Goal: Use online tool/utility

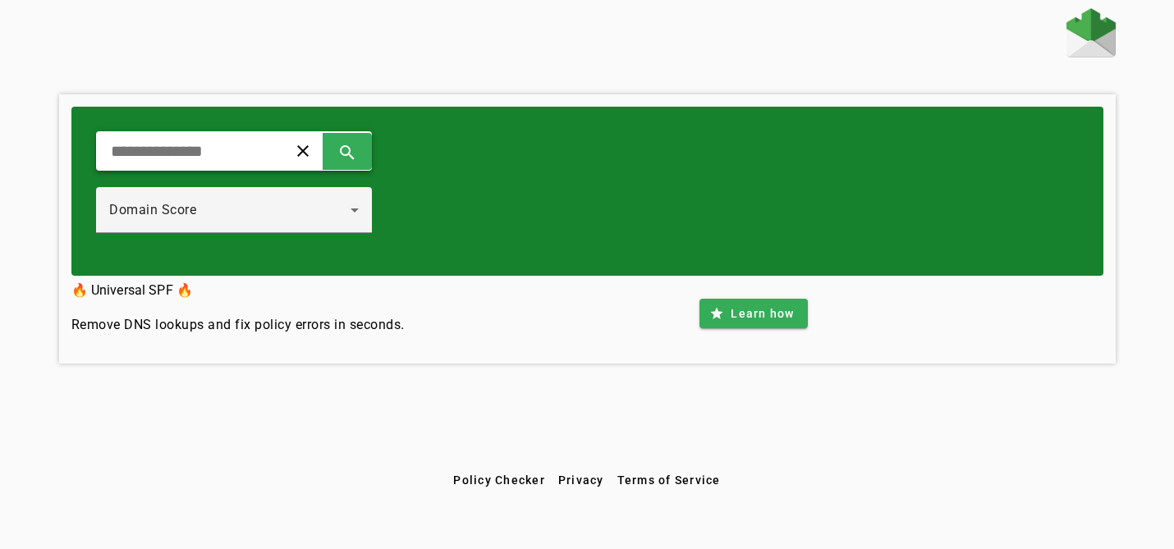
click at [246, 154] on input "text" at bounding box center [185, 151] width 152 height 20
type input "********"
click at [343, 148] on span at bounding box center [347, 150] width 39 height 39
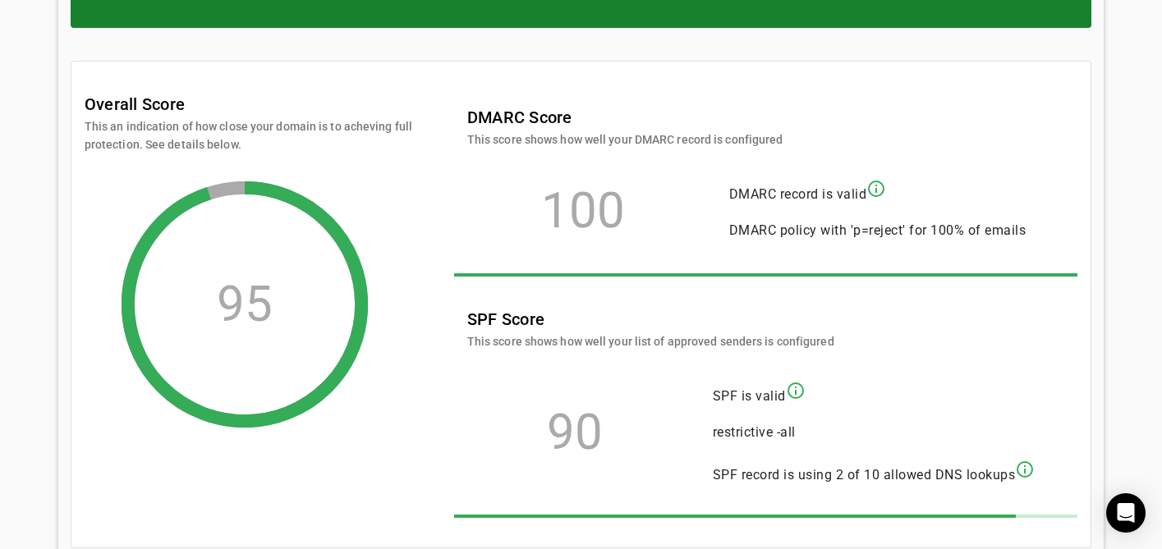
scroll to position [56, 0]
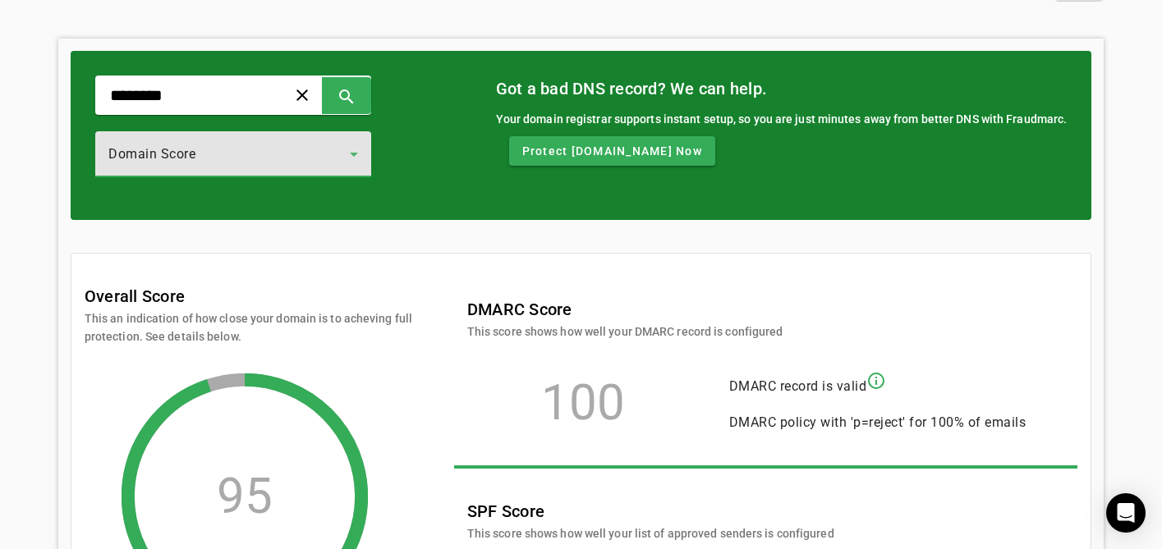
click at [307, 147] on div "Domain Score" at bounding box center [228, 155] width 241 height 20
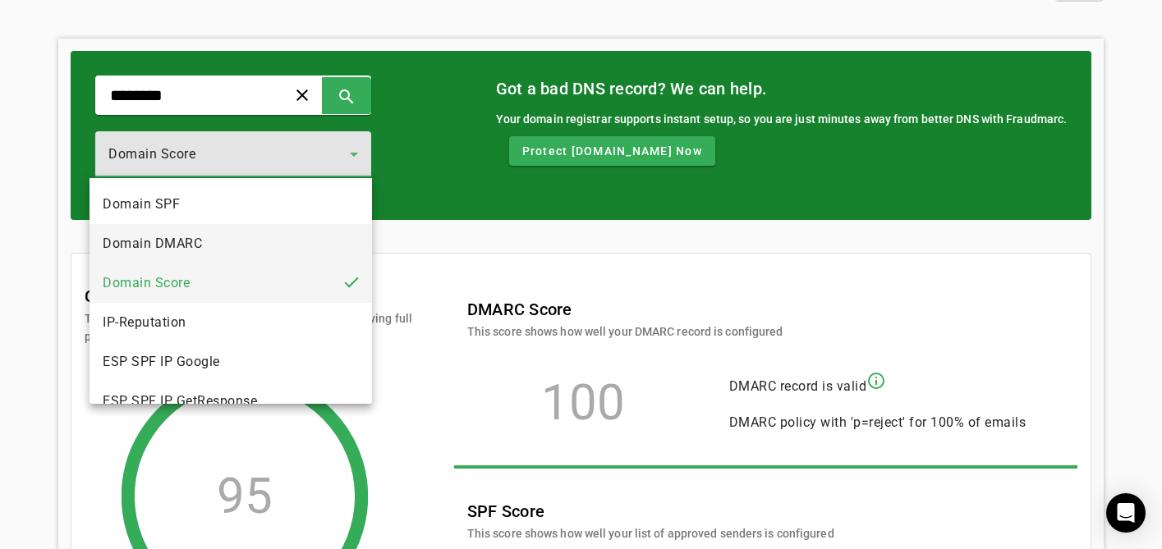
click at [293, 235] on mat-option "Domain DMARC" at bounding box center [231, 243] width 283 height 39
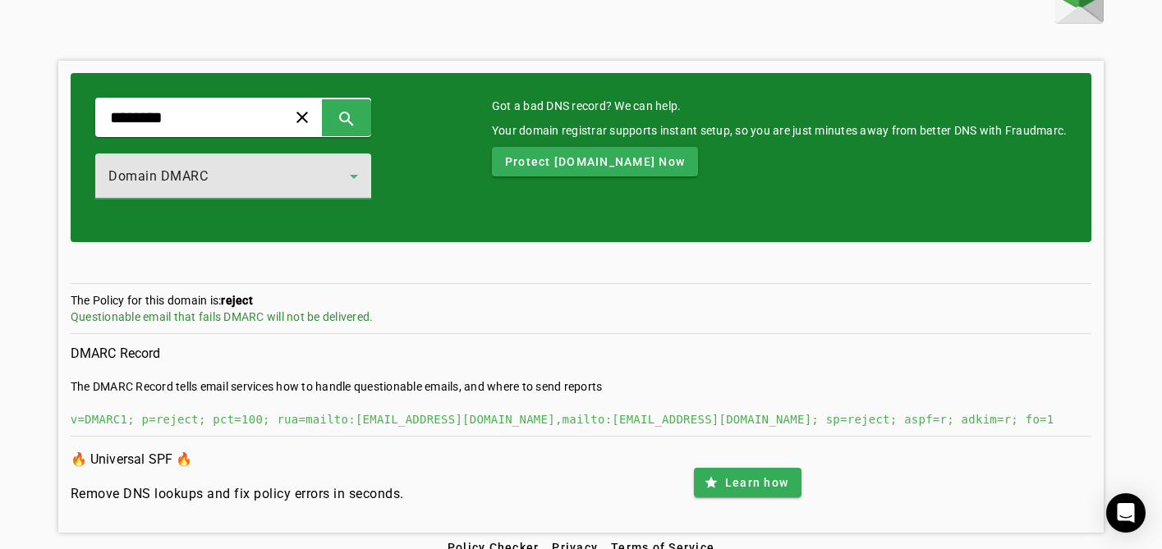
scroll to position [52, 0]
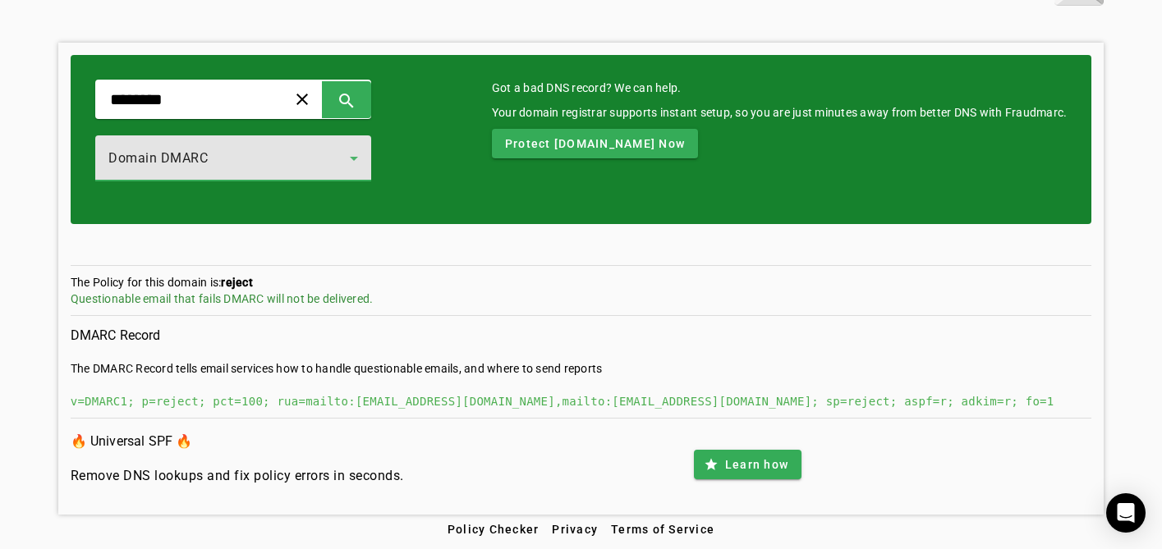
click at [316, 166] on div "Domain DMARC" at bounding box center [228, 159] width 241 height 20
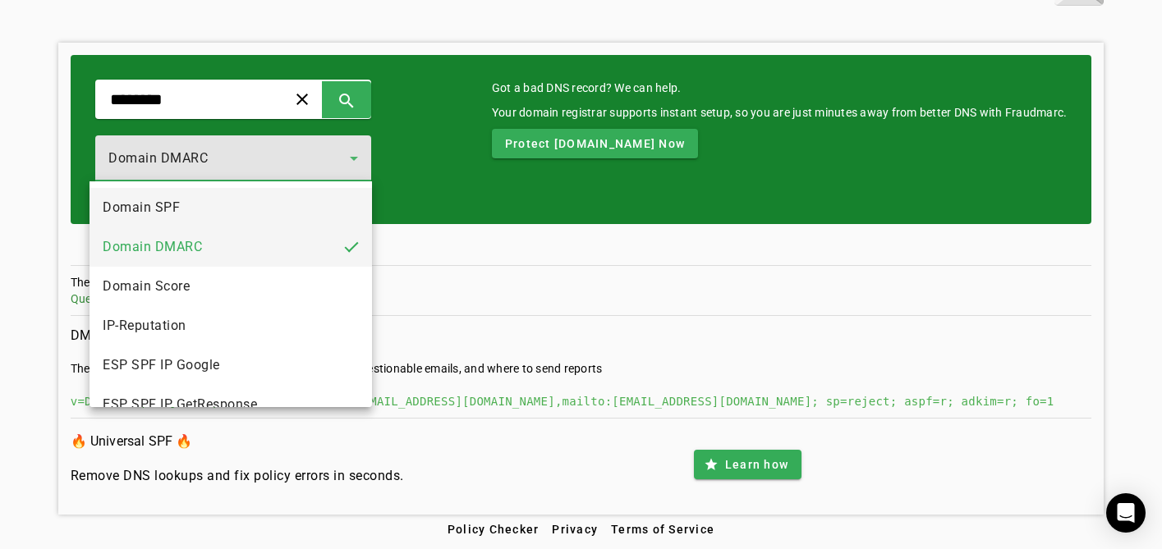
click at [284, 204] on mat-option "Domain SPF" at bounding box center [231, 207] width 283 height 39
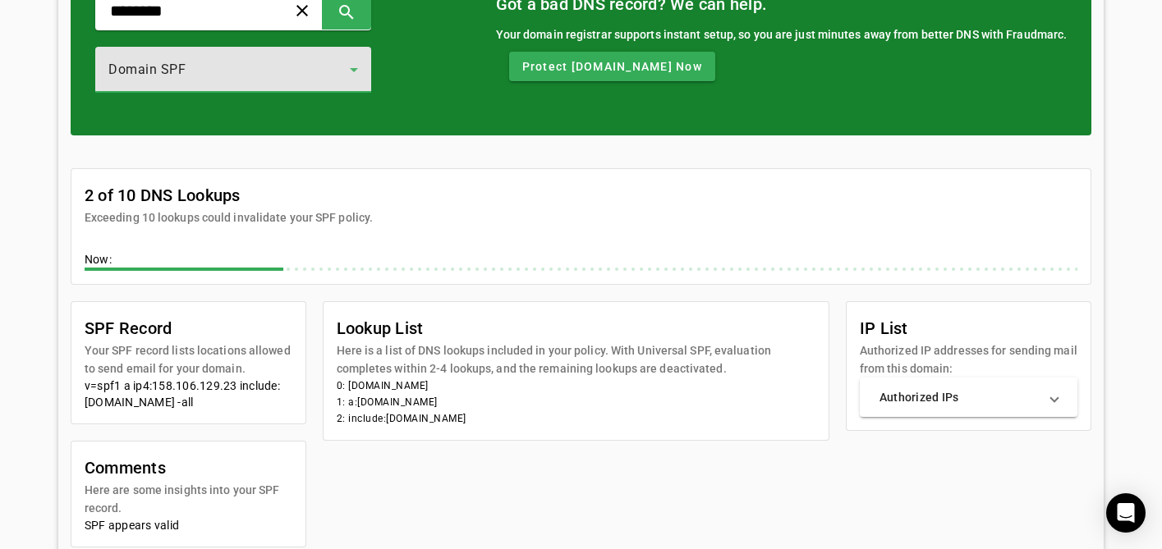
scroll to position [142, 0]
